Goal: Contribute content: Contribute content

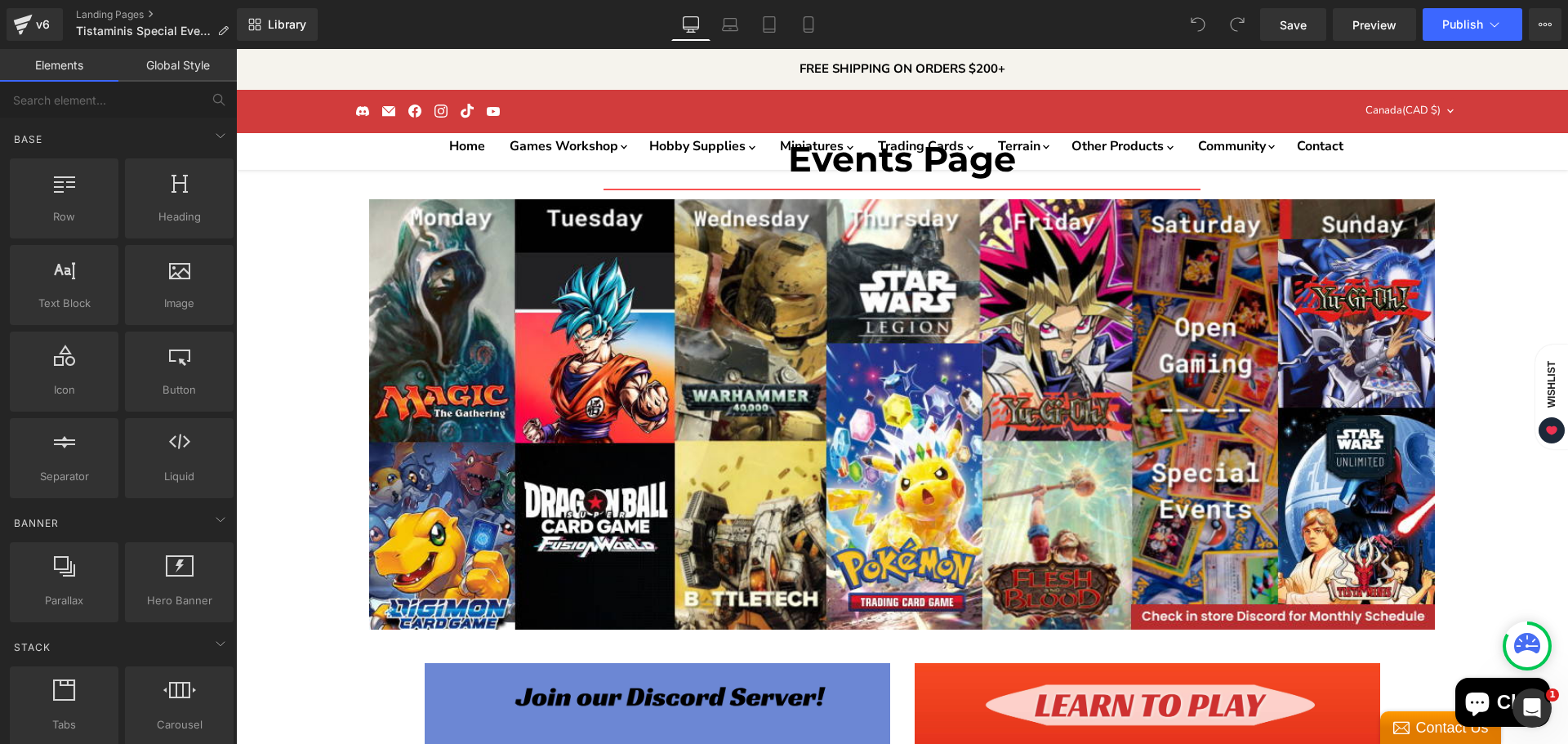
scroll to position [4082, 0]
drag, startPoint x: 729, startPoint y: 450, endPoint x: 717, endPoint y: 449, distance: 12.0
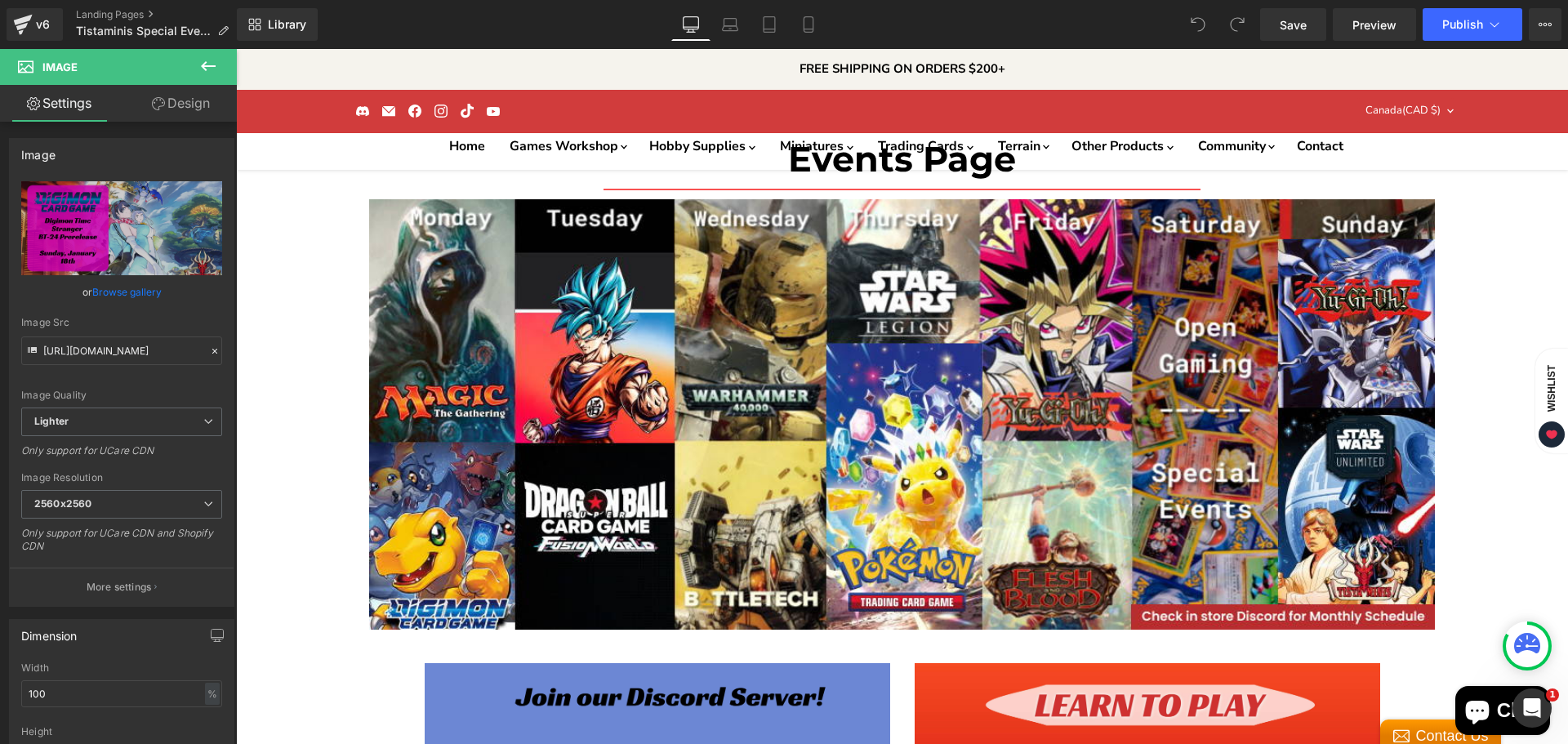
scroll to position [1, 0]
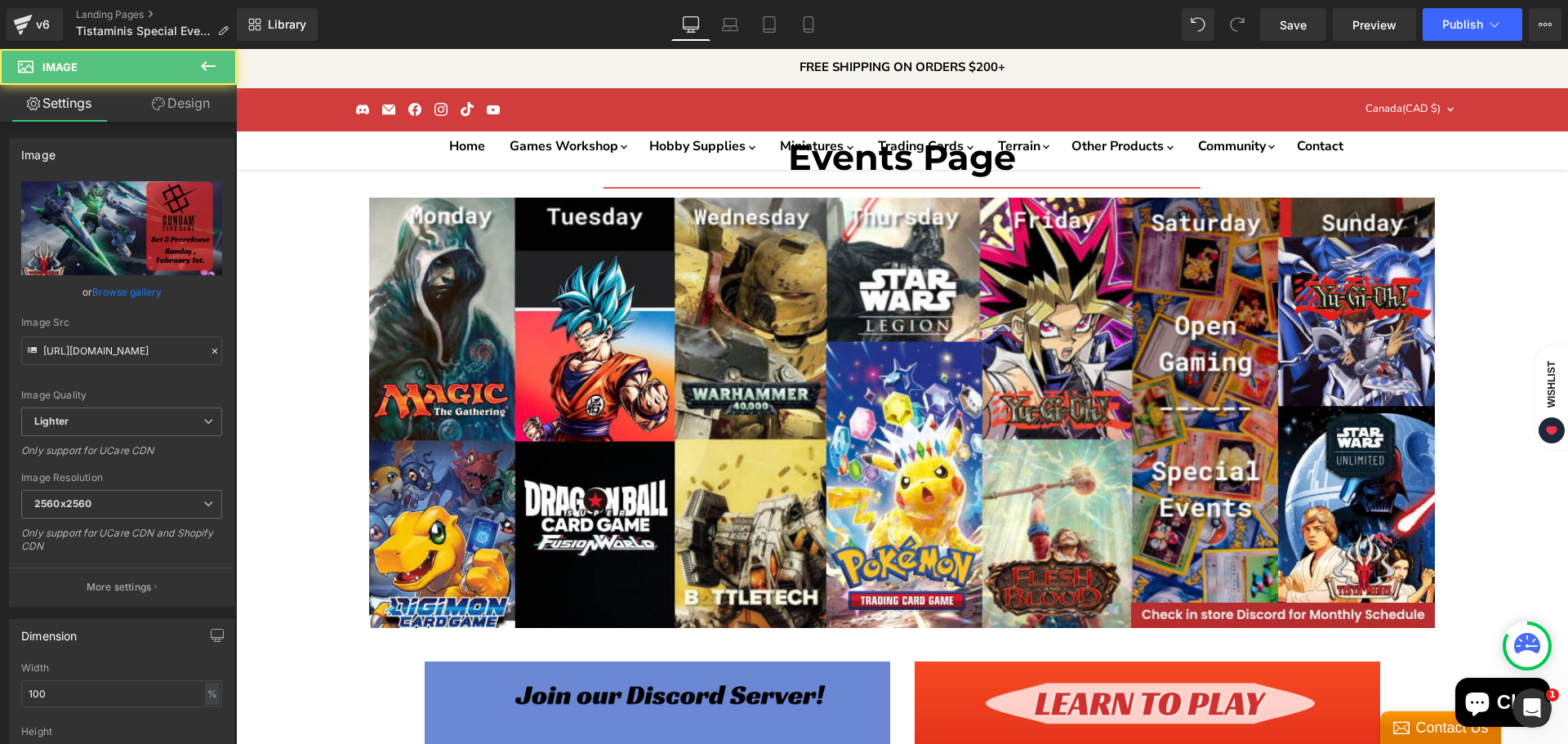
scroll to position [4520, 0]
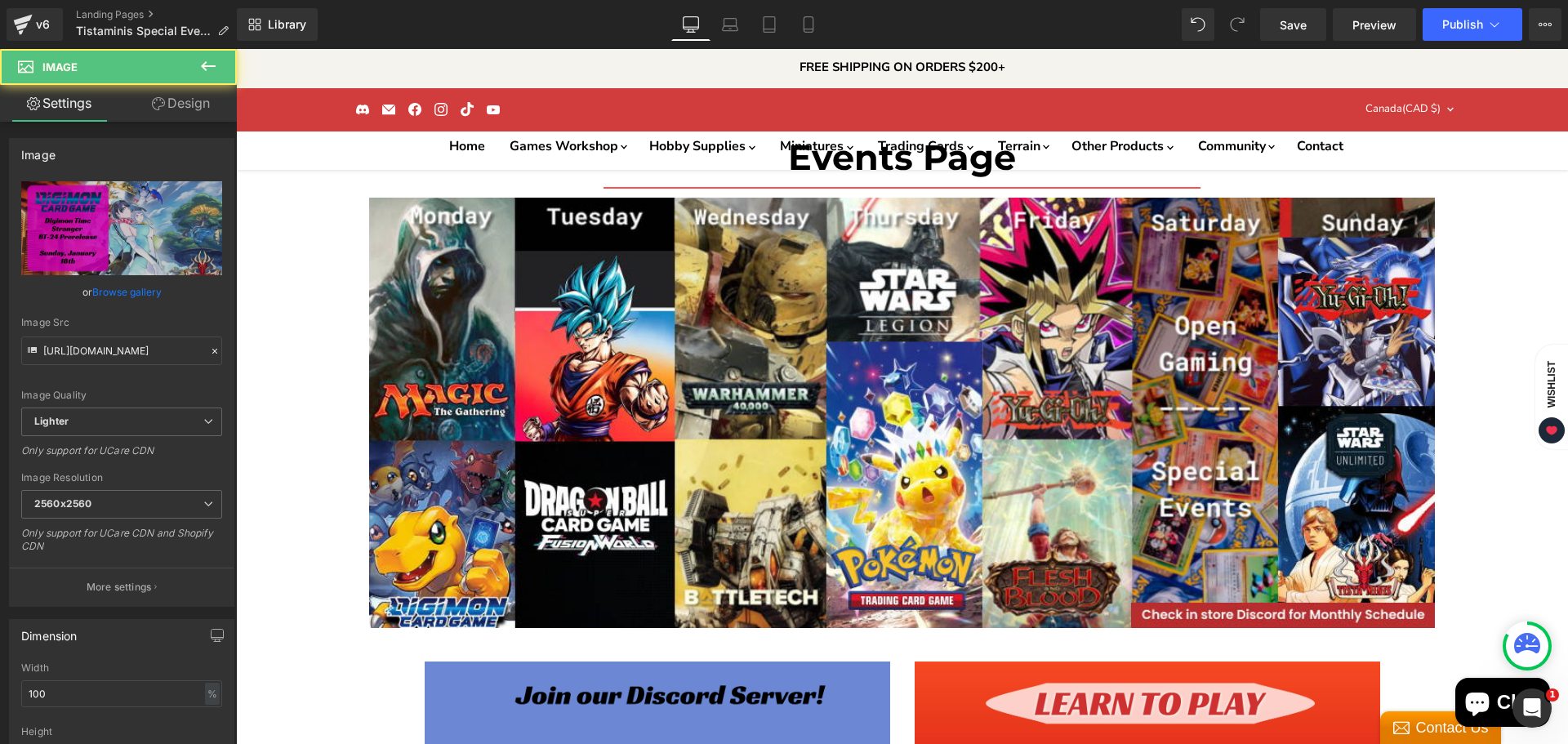
click at [142, 292] on link "Browse gallery" at bounding box center [127, 292] width 69 height 29
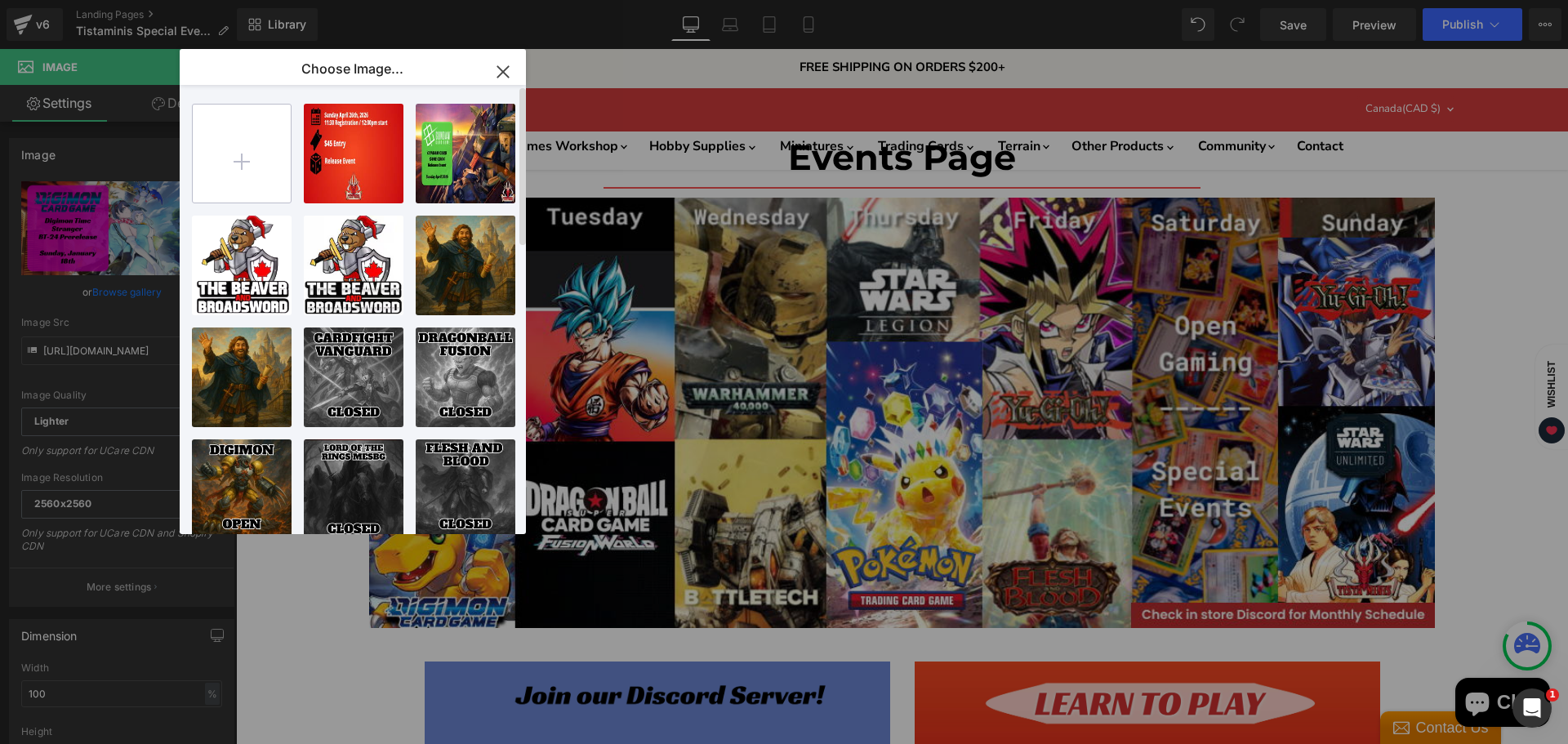
click at [243, 156] on input "file" at bounding box center [242, 154] width 98 height 98
type input "C:\fakepath\charmer-chronicles-deck-tcg.jpg"
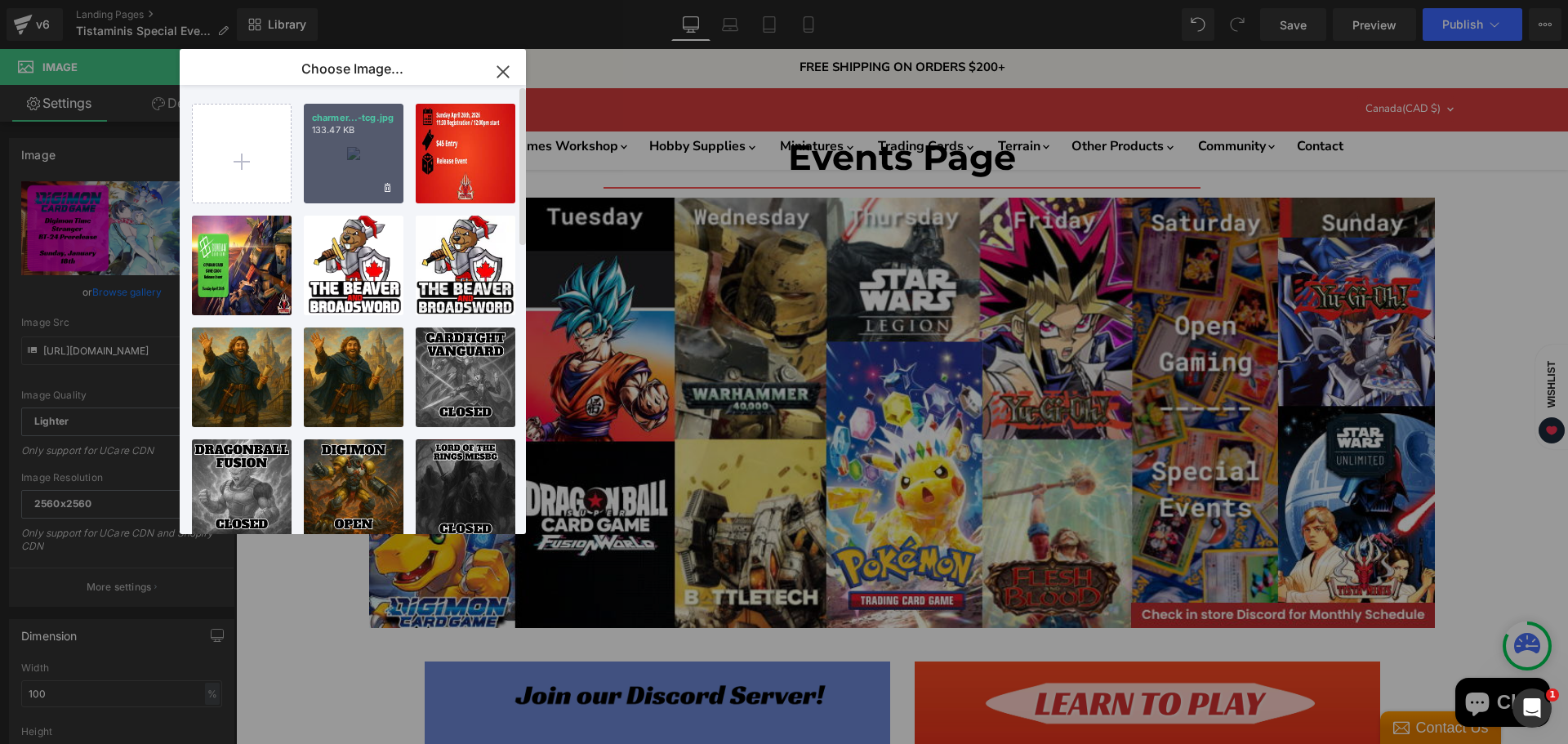
click at [353, 163] on div "charmer...-tcg.jpg 133.47 KB" at bounding box center [353, 153] width 99 height 99
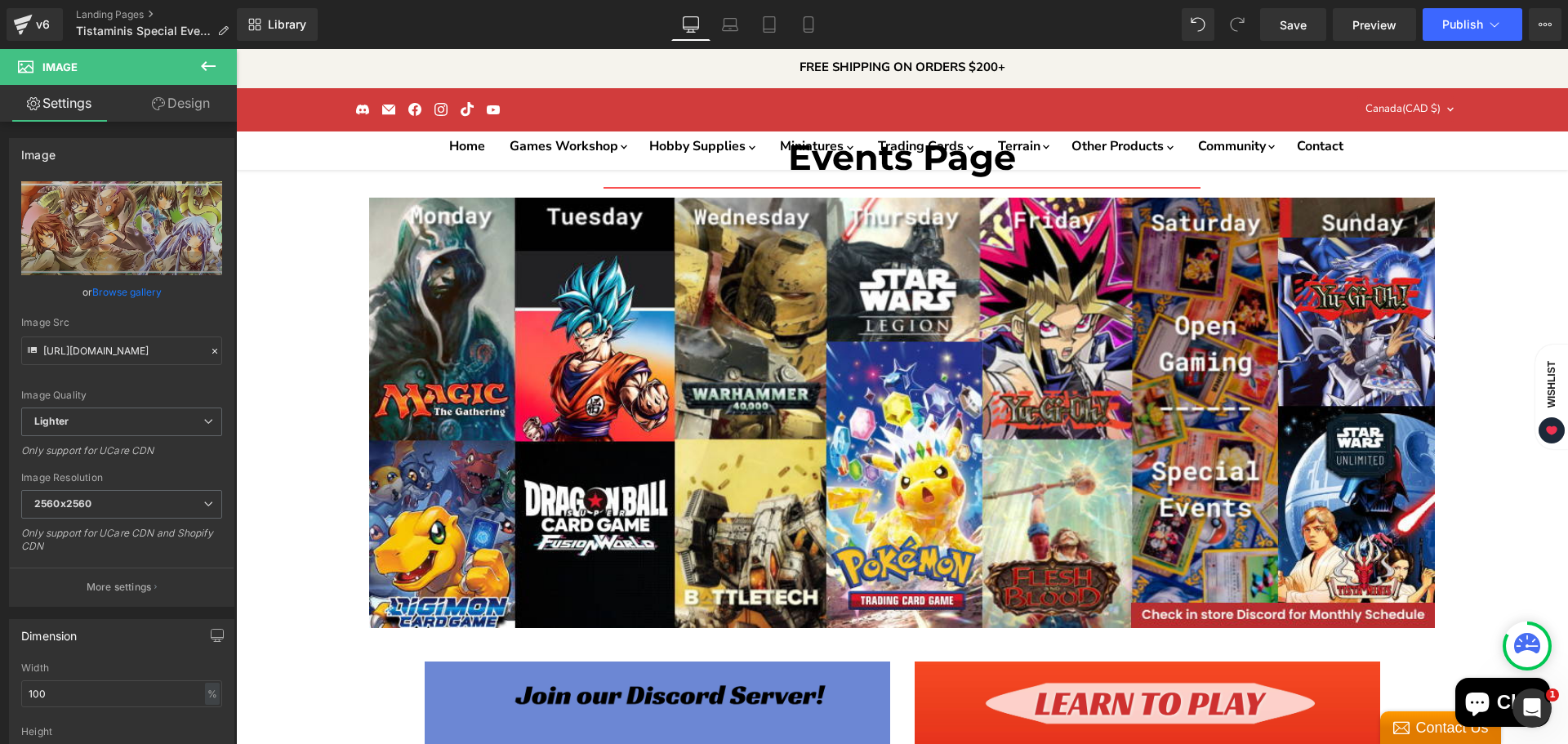
type input "[URL][DOMAIN_NAME]"
click at [125, 281] on link "Browse gallery" at bounding box center [127, 292] width 69 height 29
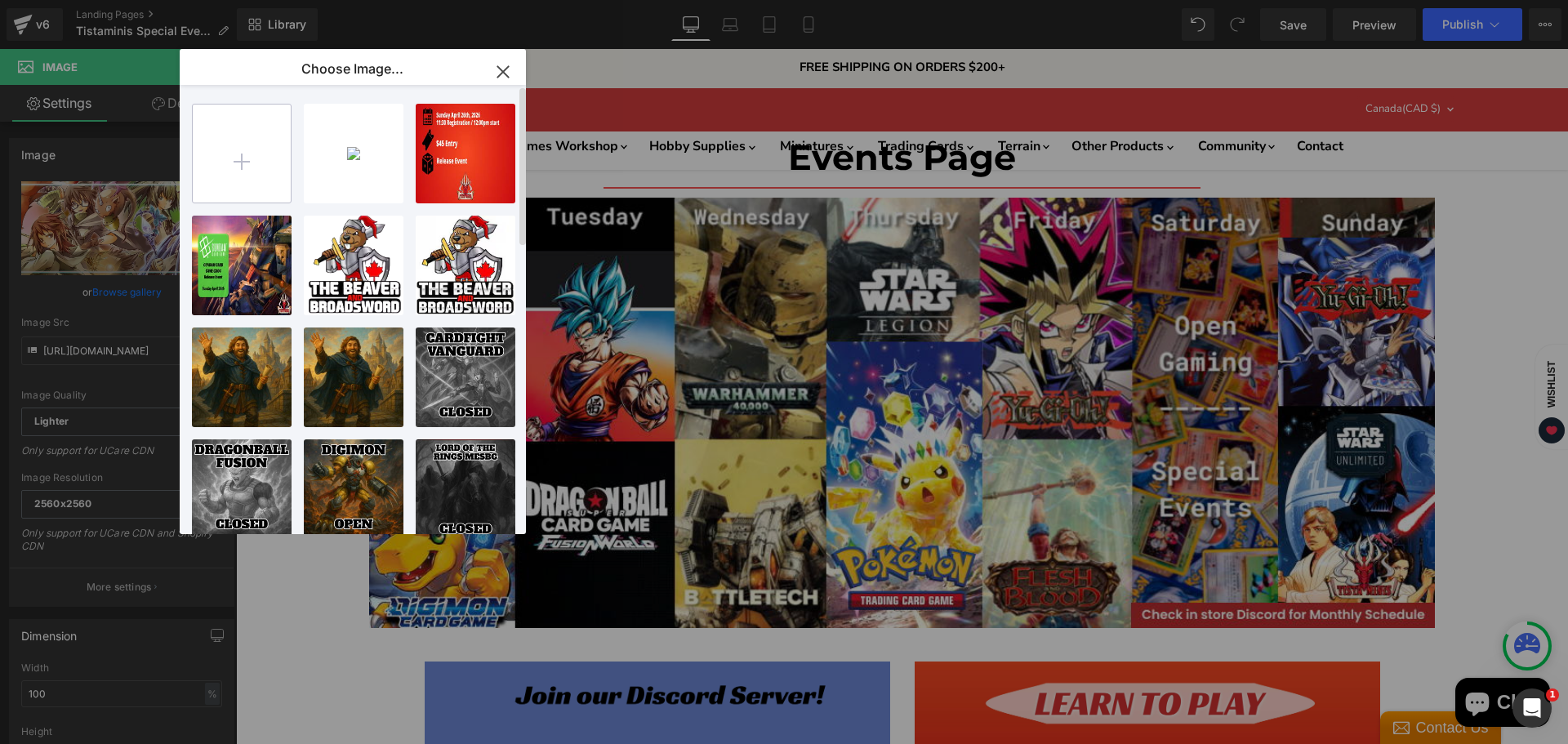
click at [234, 181] on input "file" at bounding box center [242, 154] width 98 height 98
click at [249, 146] on input "file" at bounding box center [242, 154] width 98 height 98
type input "C:\fakepath\Untitled design-High-Quality (16).jpg"
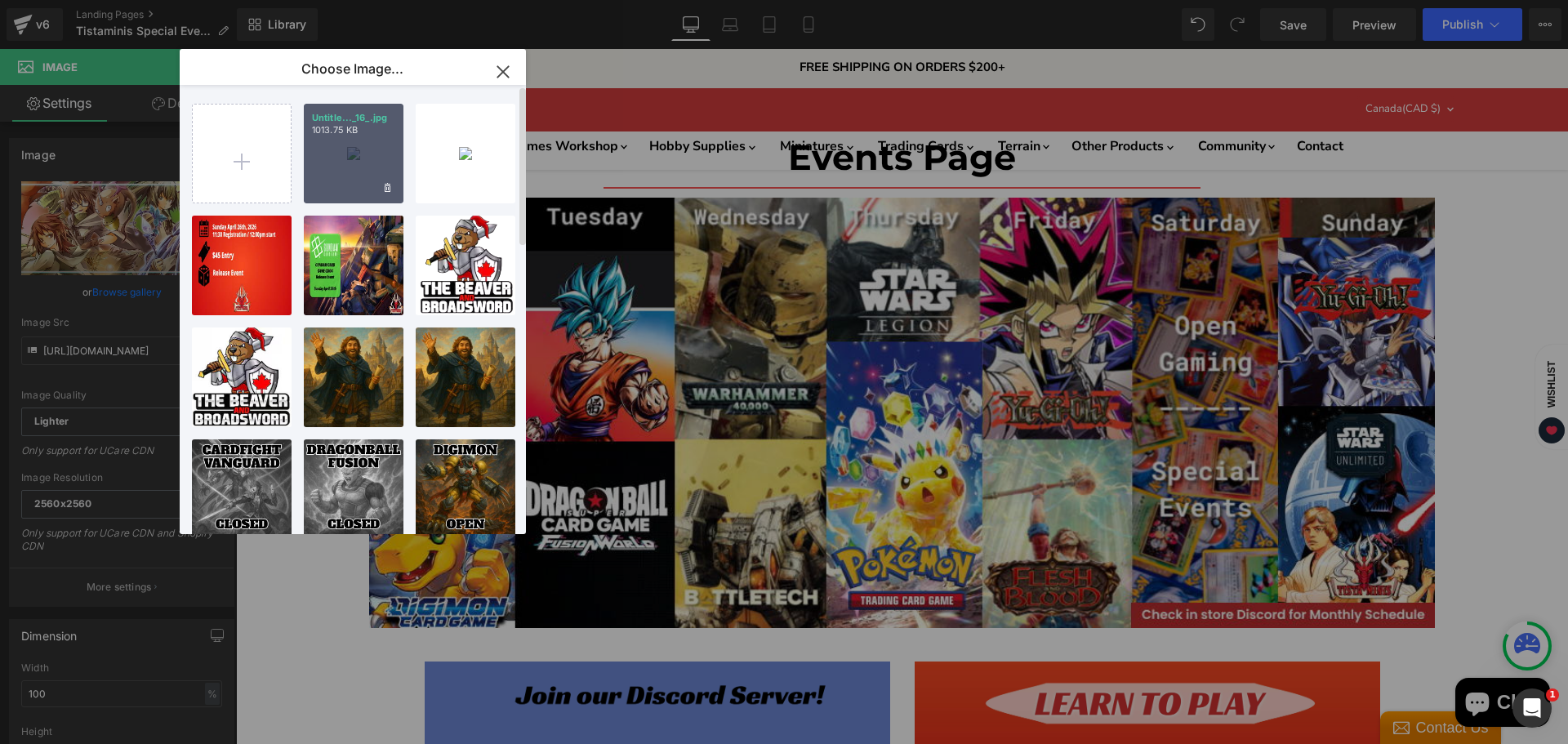
click at [362, 170] on div "Untitle..._16_.jpg 1013.75 KB" at bounding box center [353, 153] width 99 height 99
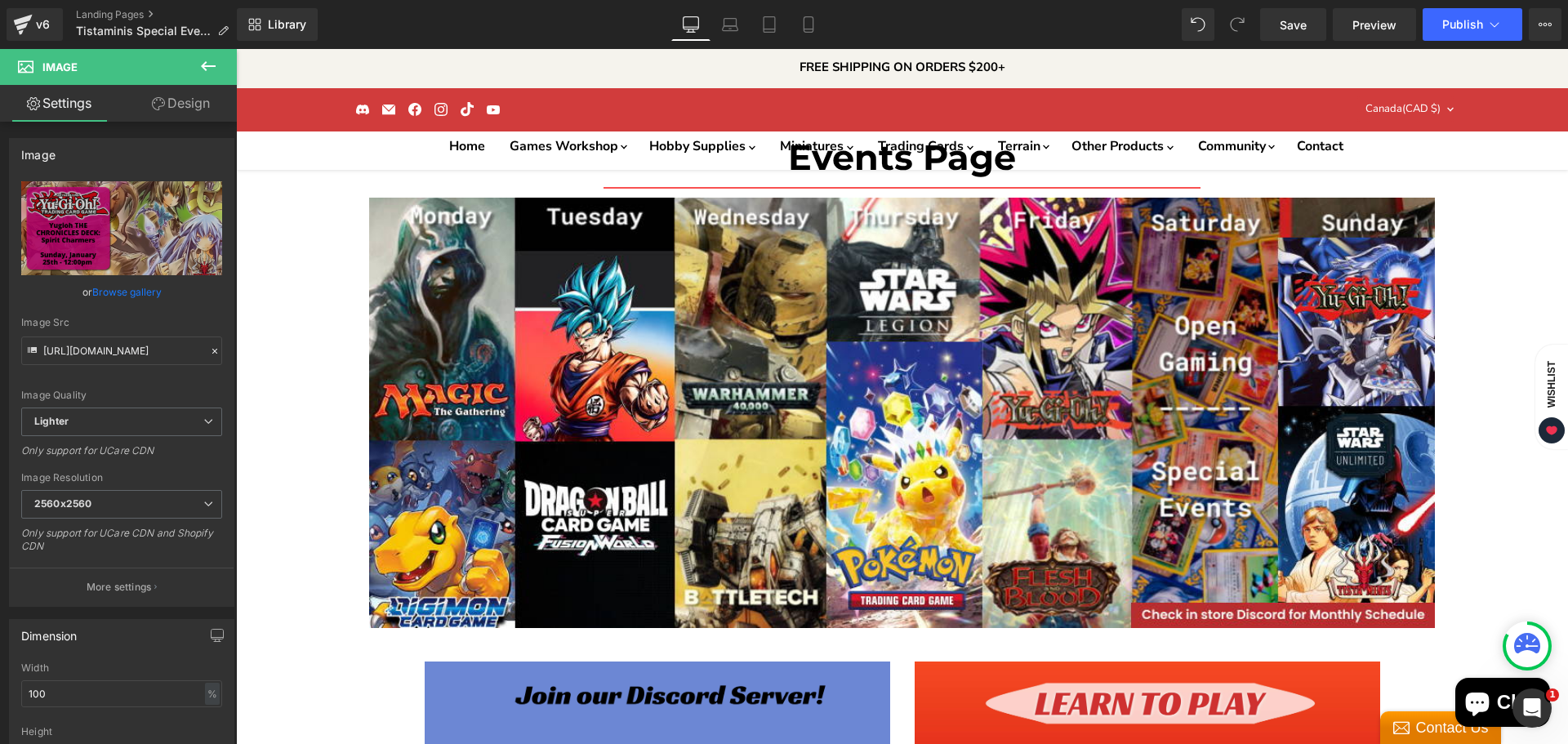
type input "[URL][DOMAIN_NAME]"
drag, startPoint x: 1024, startPoint y: 277, endPoint x: 739, endPoint y: 264, distance: 285.3
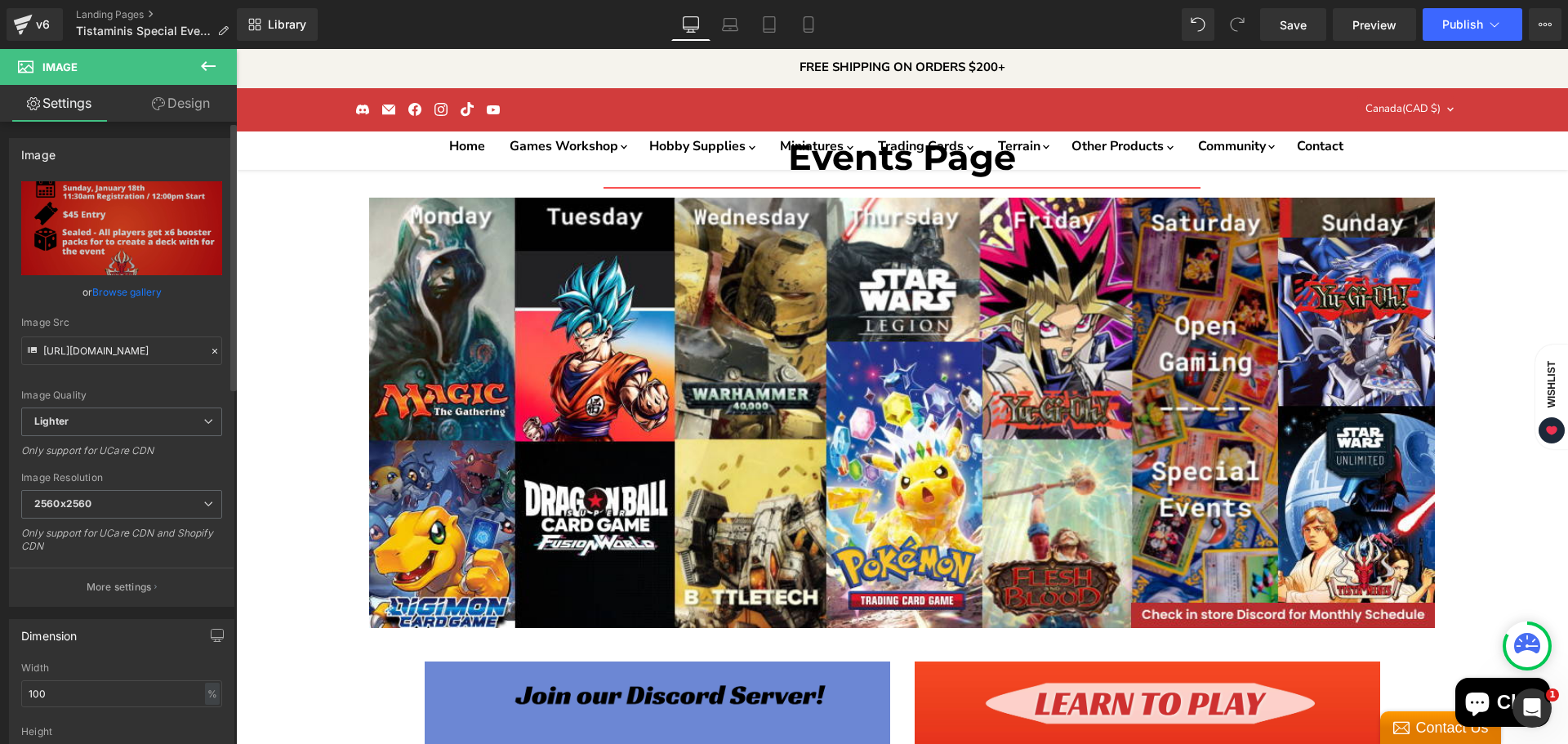
click at [117, 285] on link "Browse gallery" at bounding box center [127, 292] width 69 height 29
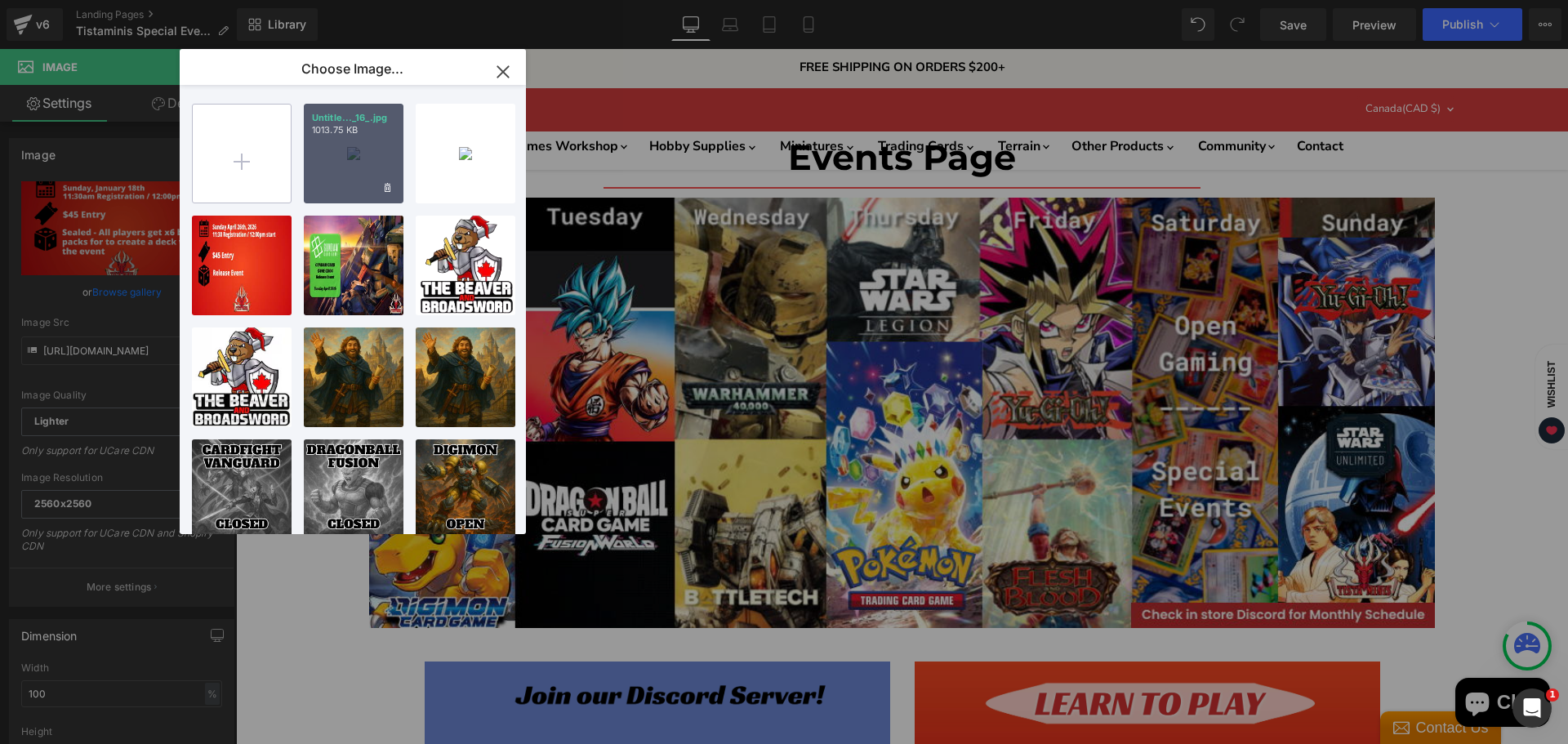
click at [250, 157] on input "file" at bounding box center [242, 154] width 98 height 98
type input "C:\fakepath\1000 POINT OLD WORLD TOURNAMENT-High-Quality (1).jpg"
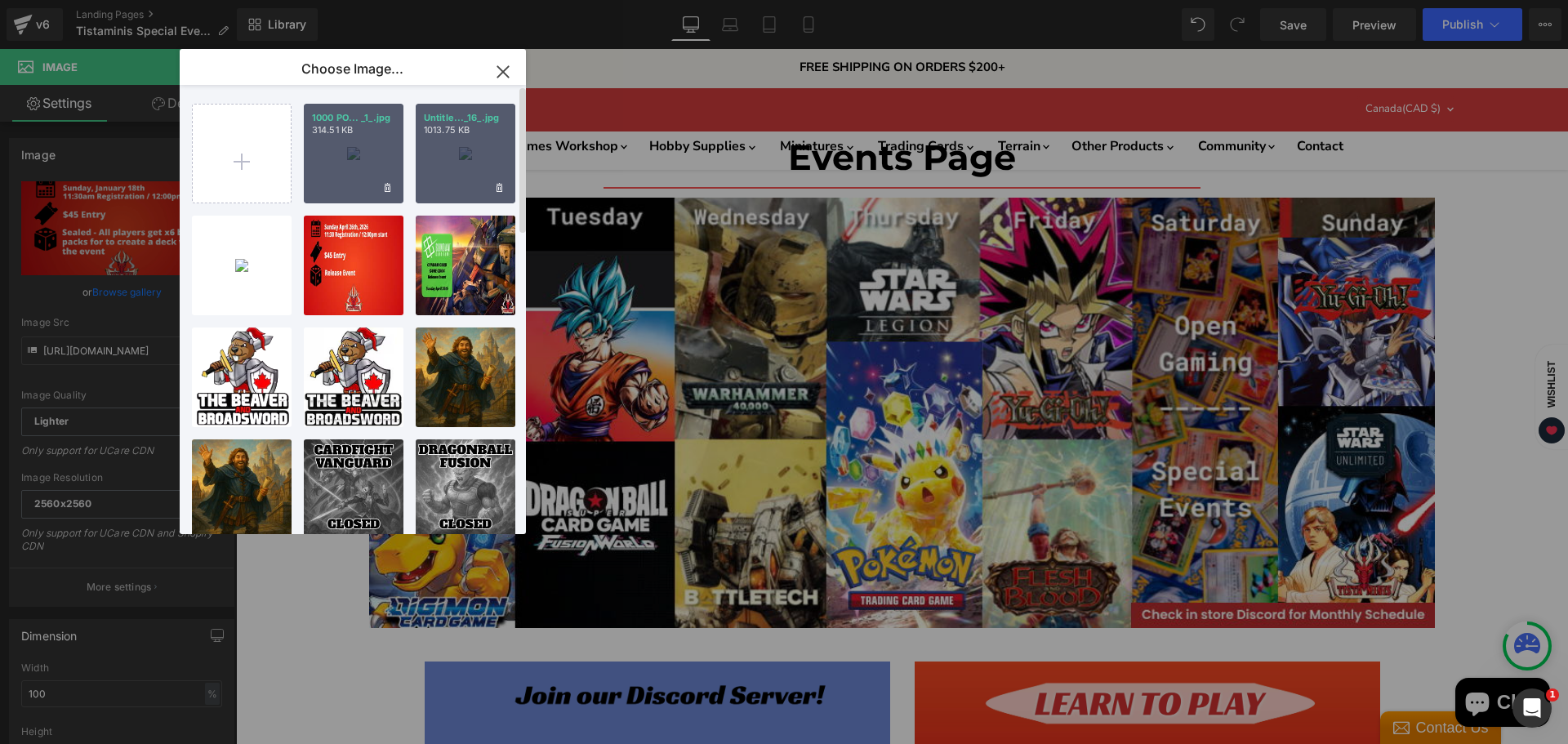
click at [365, 162] on div "1000 PO... _1_.jpg 314.51 KB" at bounding box center [353, 153] width 99 height 99
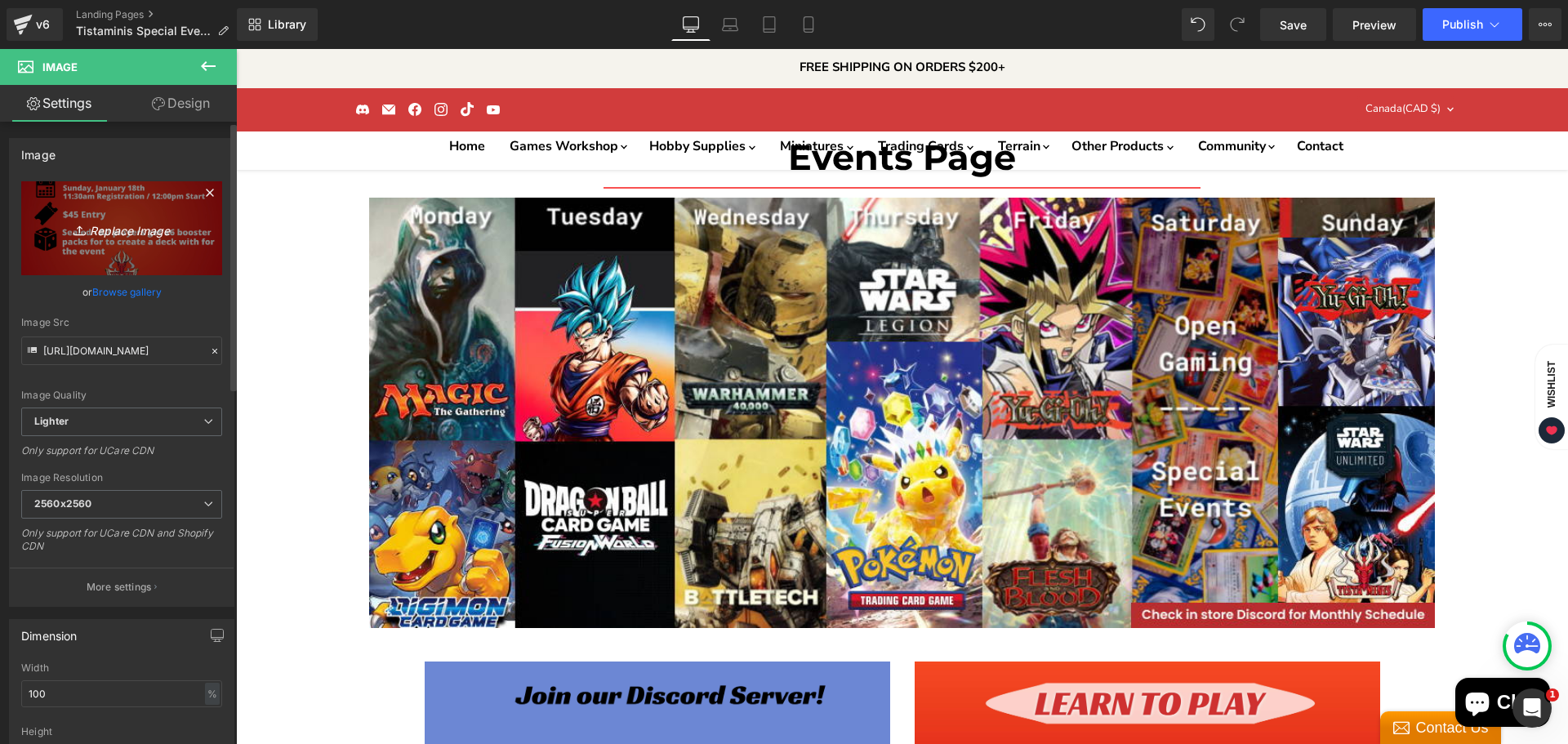
click at [185, 218] on link "Replace Image" at bounding box center [121, 228] width 201 height 94
click at [170, 251] on link "Replace Image" at bounding box center [121, 228] width 201 height 94
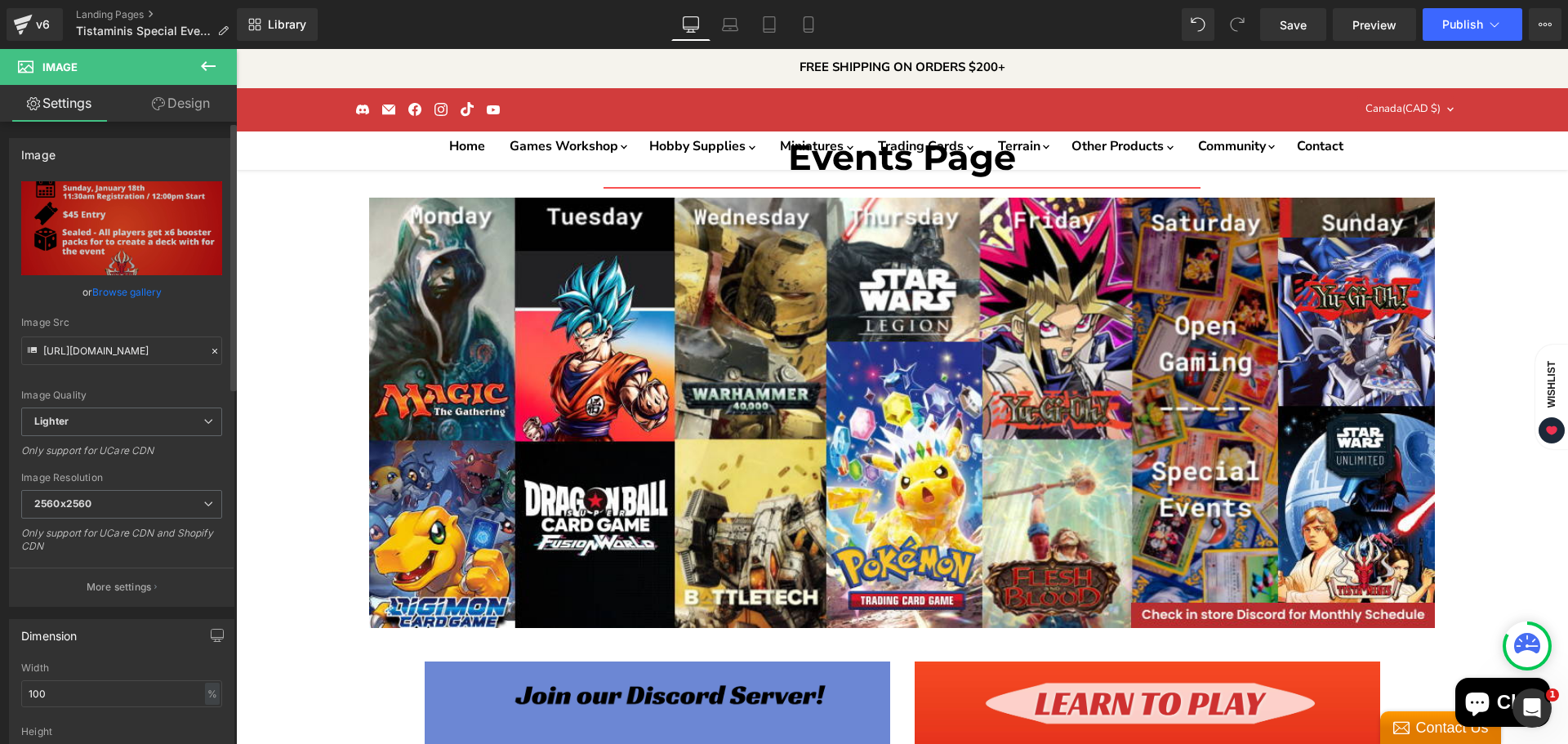
click at [113, 295] on link "Browse gallery" at bounding box center [127, 292] width 69 height 29
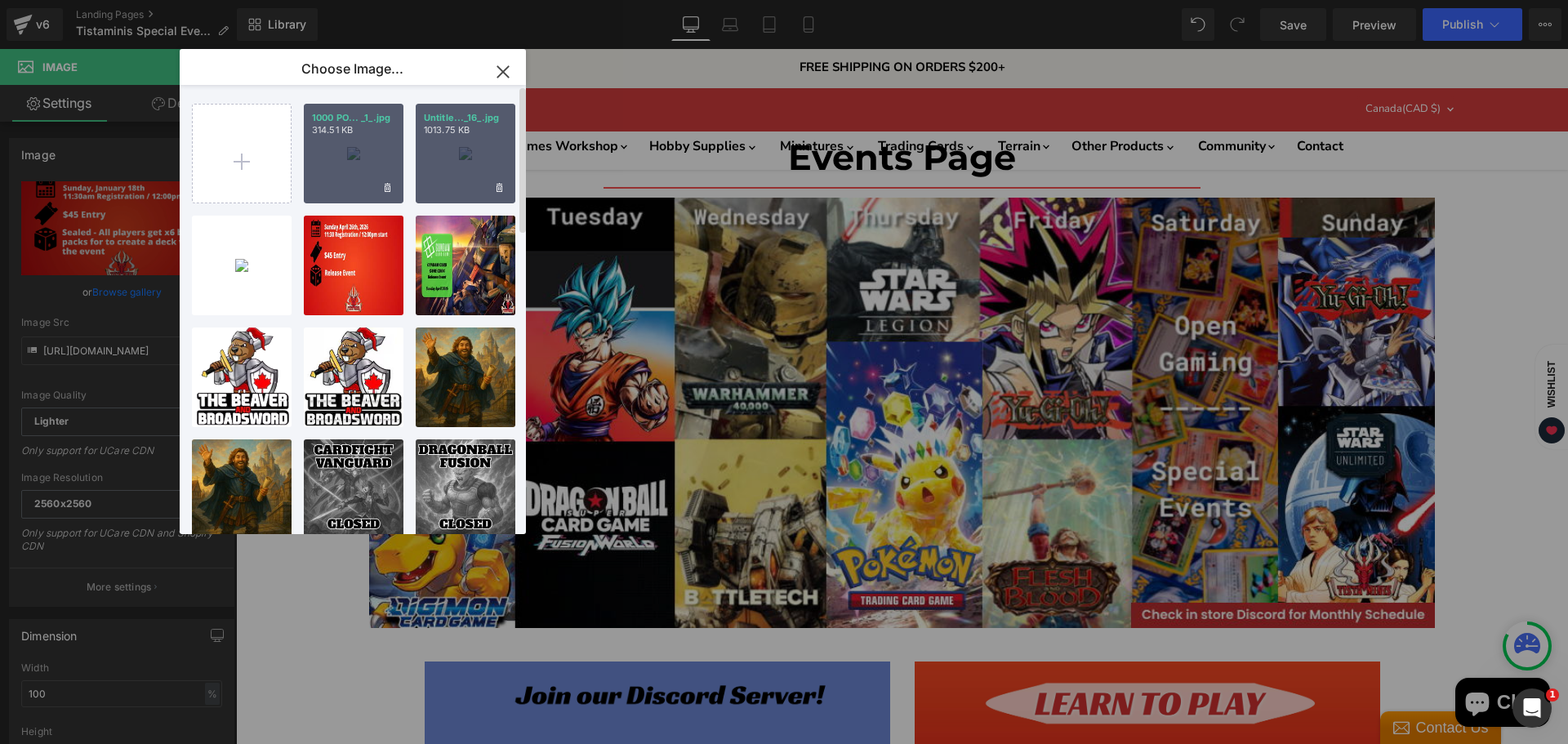
click at [341, 140] on div "1000 PO... _1_.jpg 314.51 KB" at bounding box center [353, 153] width 99 height 99
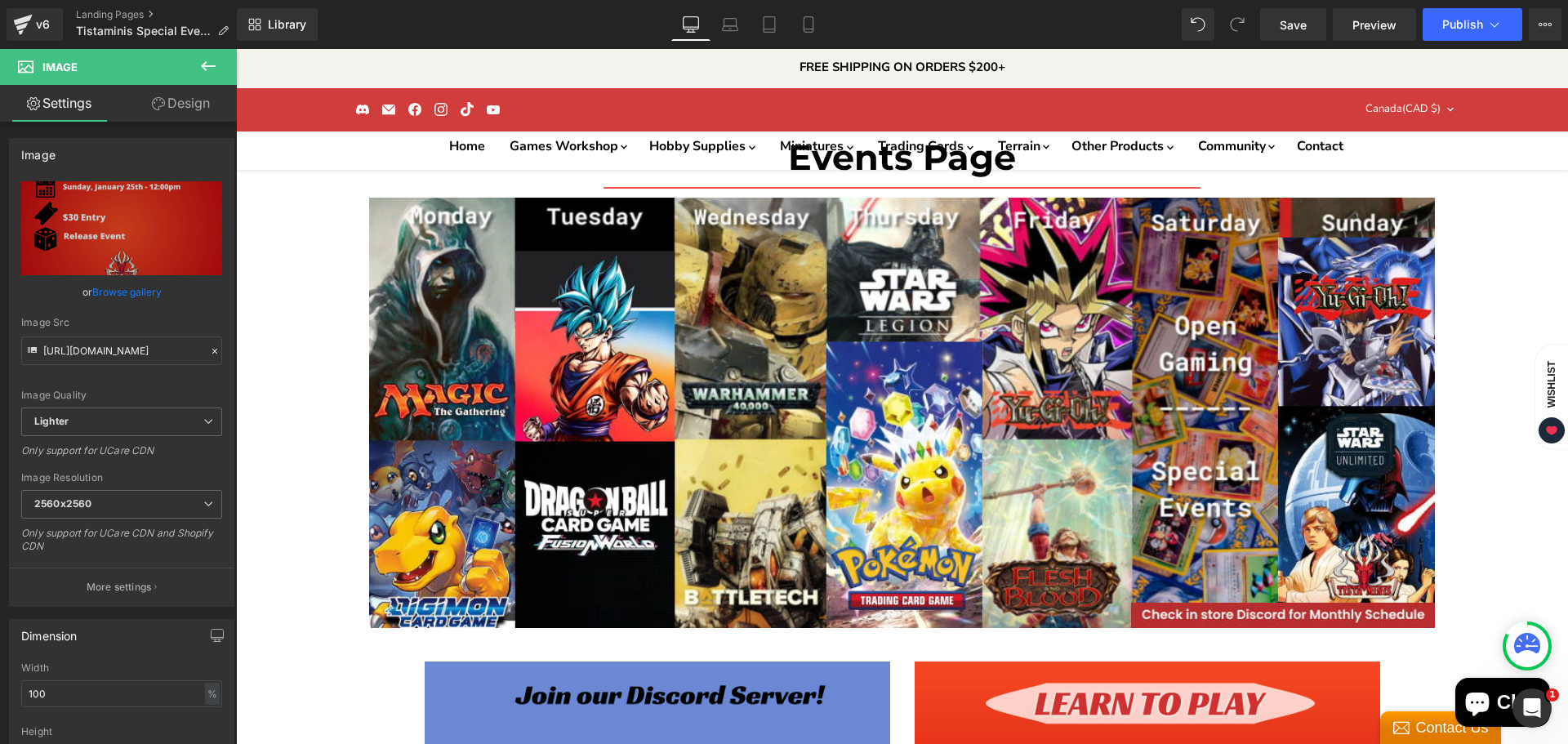
type input "[URL][DOMAIN_NAME]"
click at [1480, 20] on span "Publish" at bounding box center [1463, 24] width 40 height 13
drag, startPoint x: 657, startPoint y: 287, endPoint x: 1117, endPoint y: 63, distance: 511.6
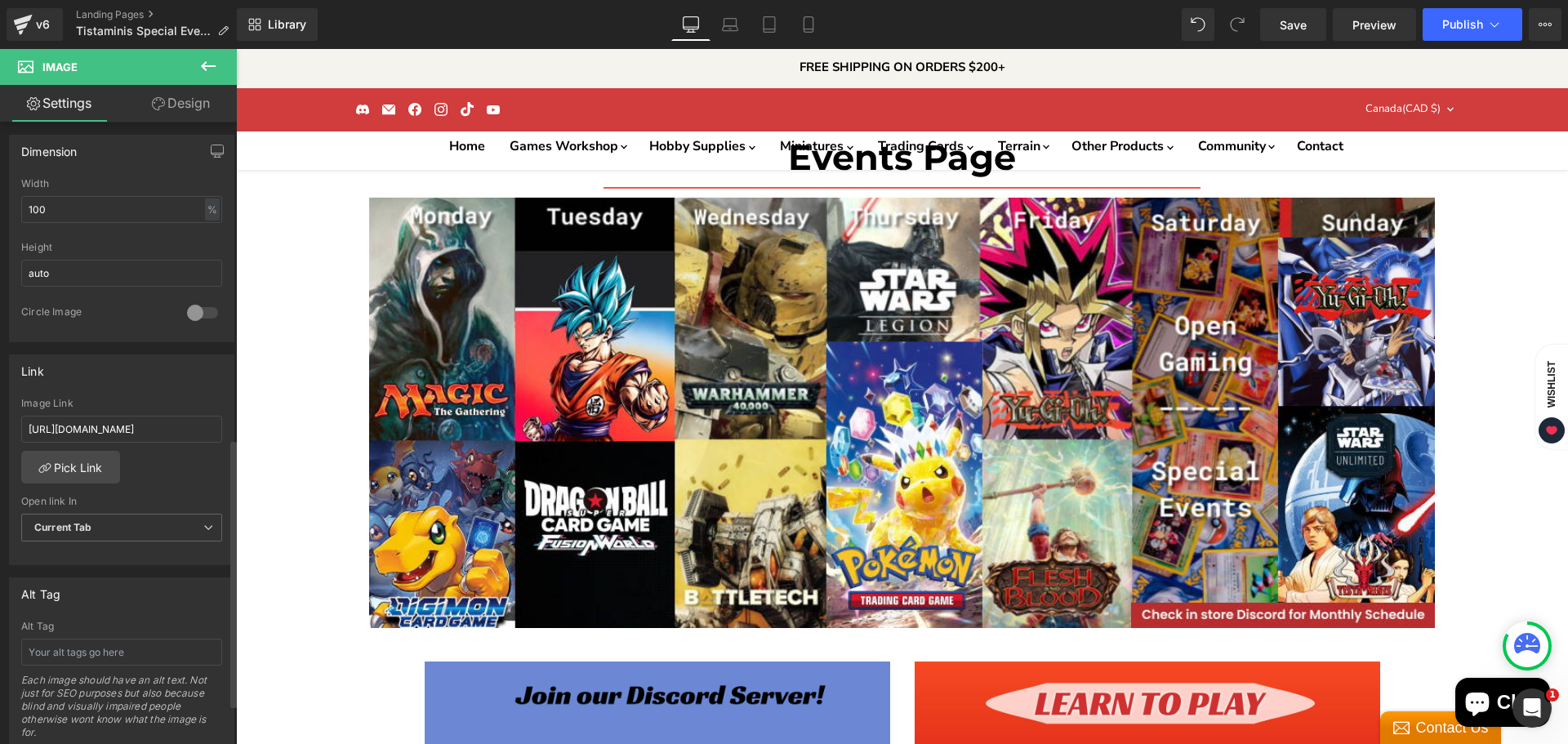
scroll to position [734, 0]
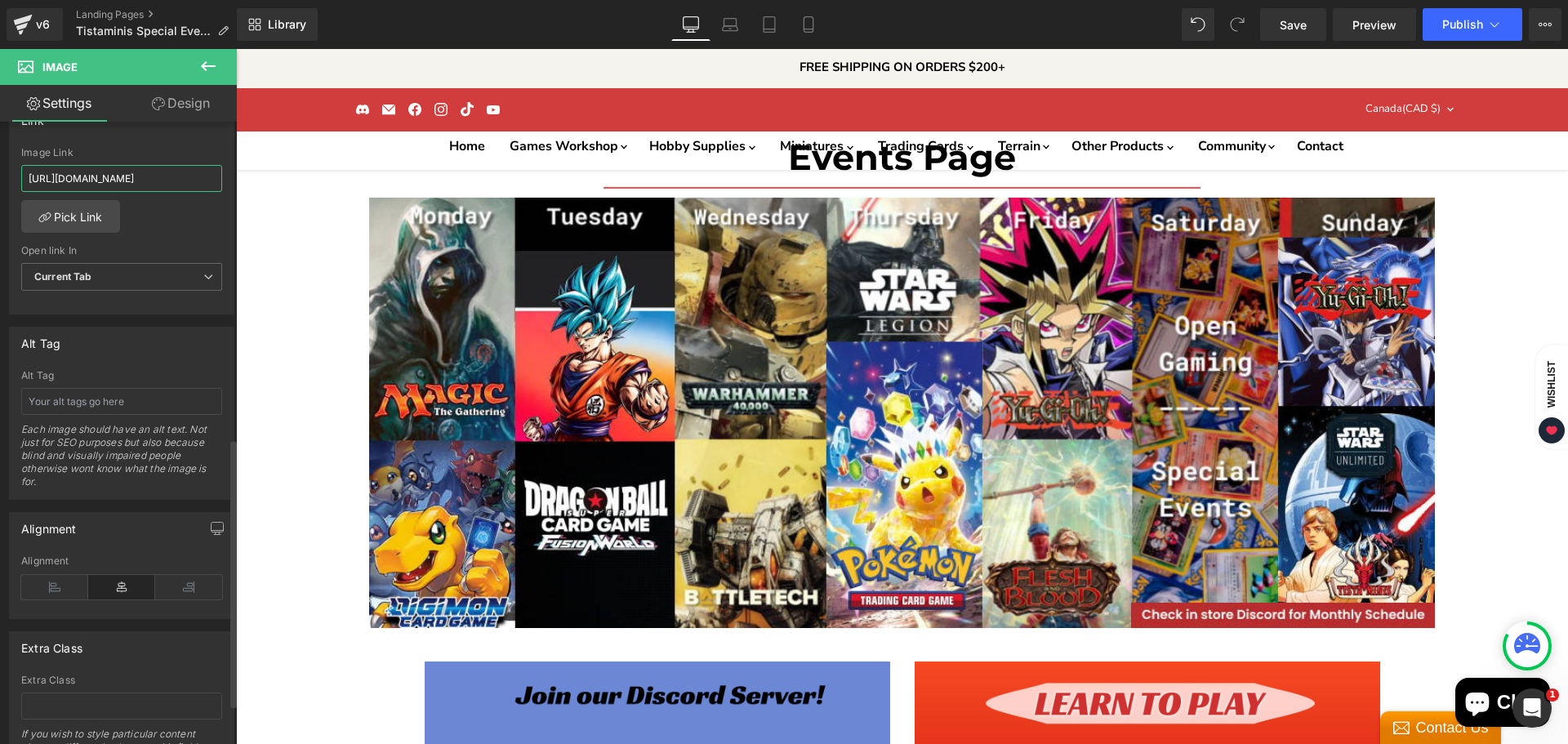
click at [93, 181] on input "[URL][DOMAIN_NAME]" at bounding box center [121, 178] width 201 height 27
type input "[URL][DOMAIN_NAME]"
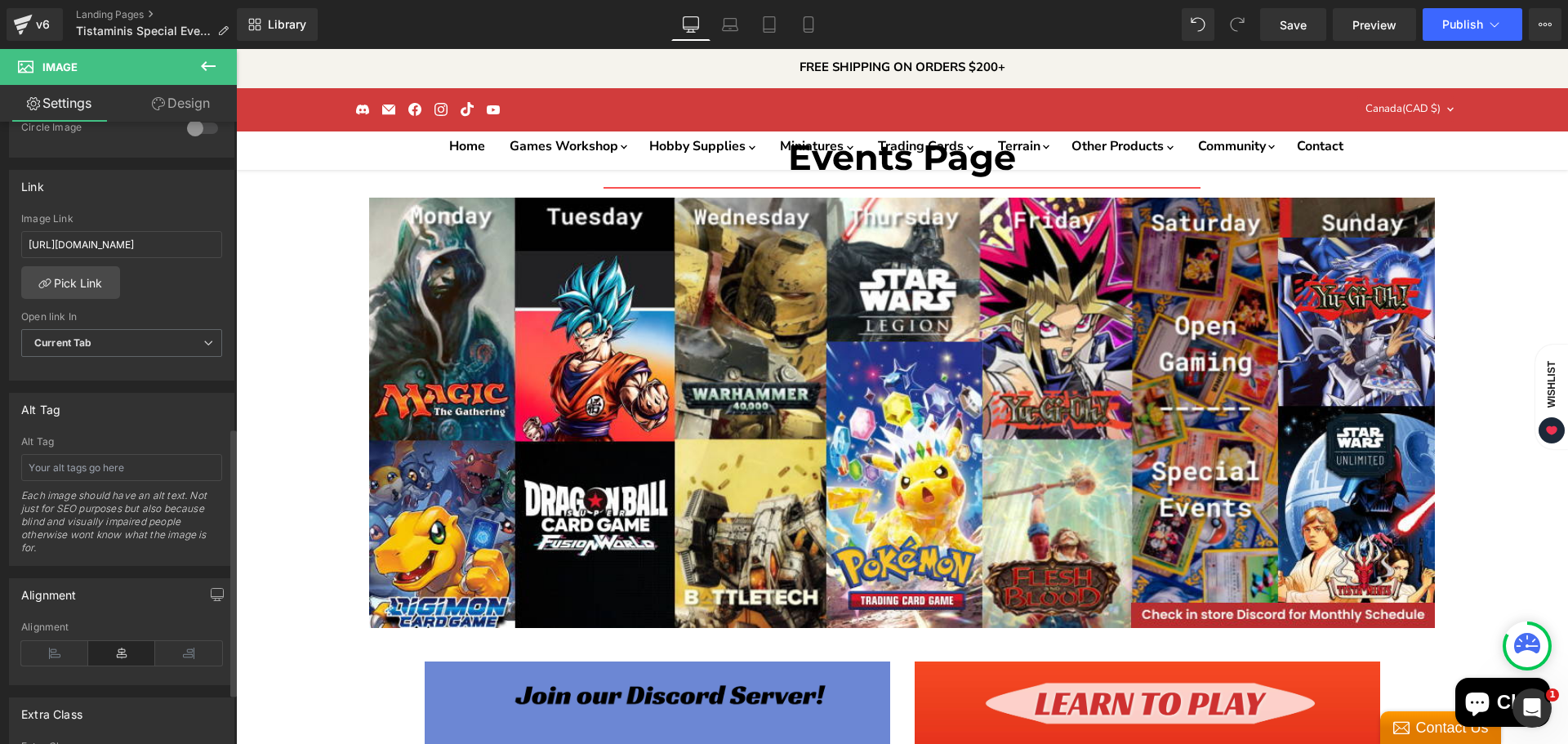
scroll to position [665, 0]
click at [166, 257] on input "[URL][DOMAIN_NAME]" at bounding box center [121, 249] width 201 height 27
type input "[URL][DOMAIN_NAME]"
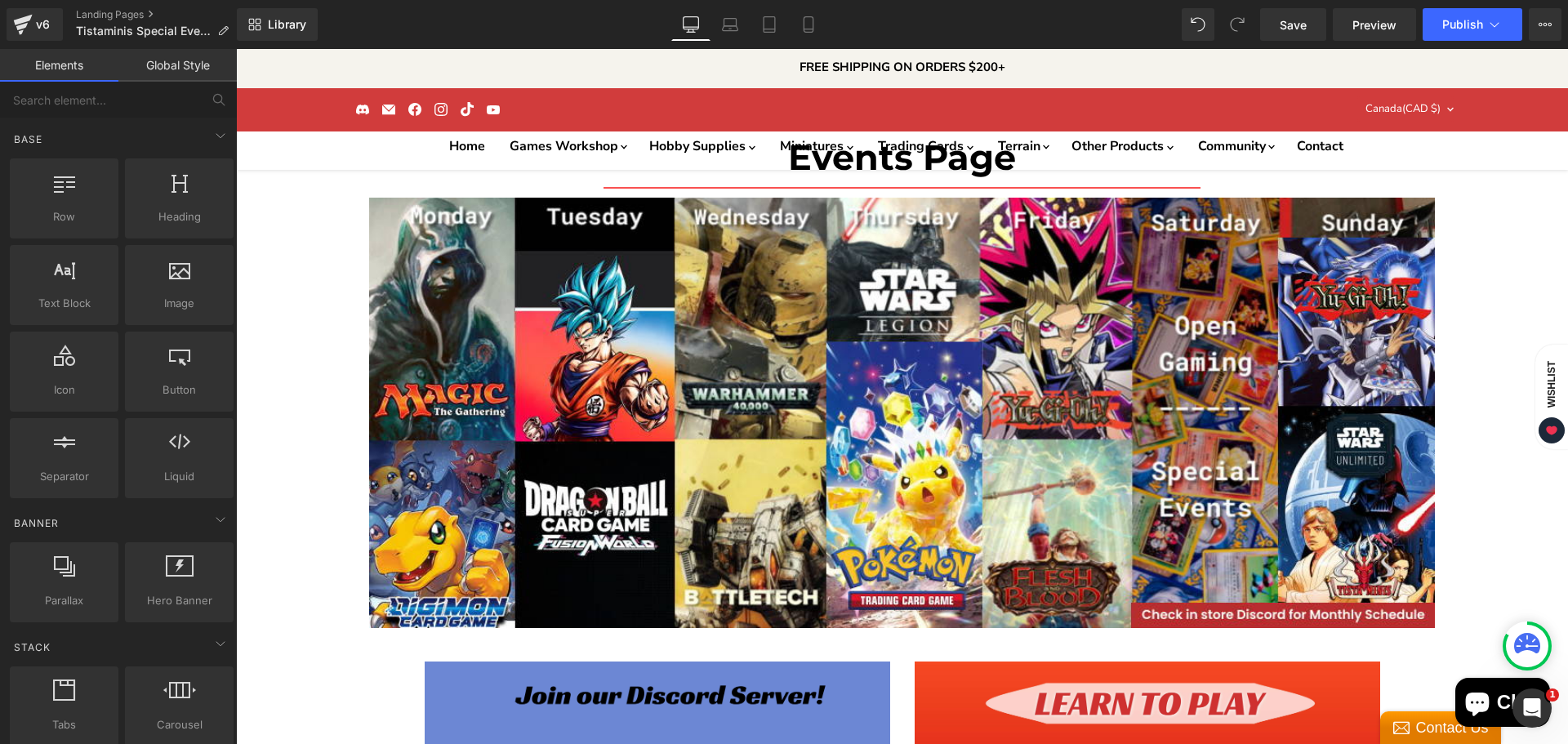
scroll to position [0, 0]
click at [1484, 13] on button "Publish" at bounding box center [1472, 24] width 99 height 33
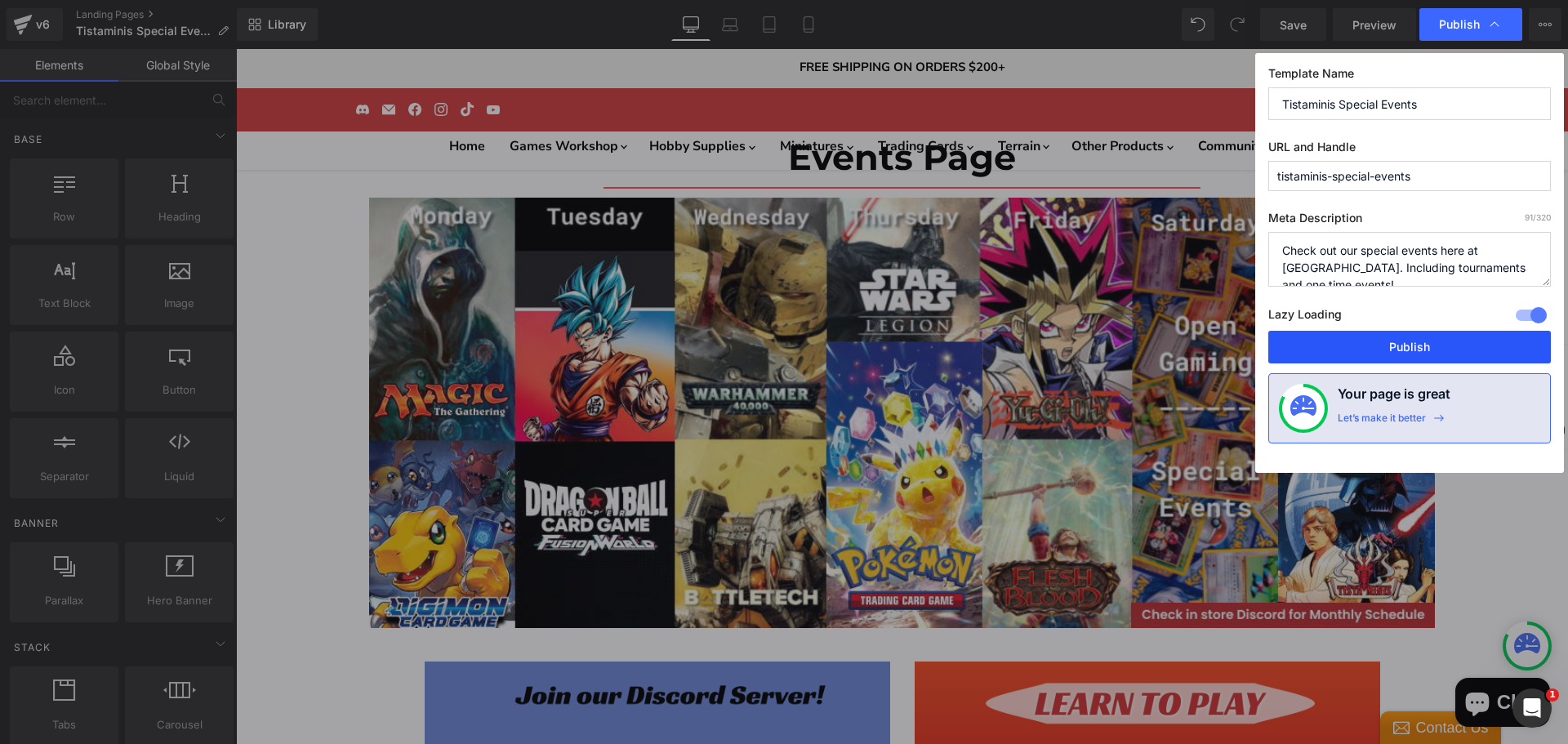
click at [1412, 350] on button "Publish" at bounding box center [1410, 346] width 283 height 33
